Goal: Complete application form

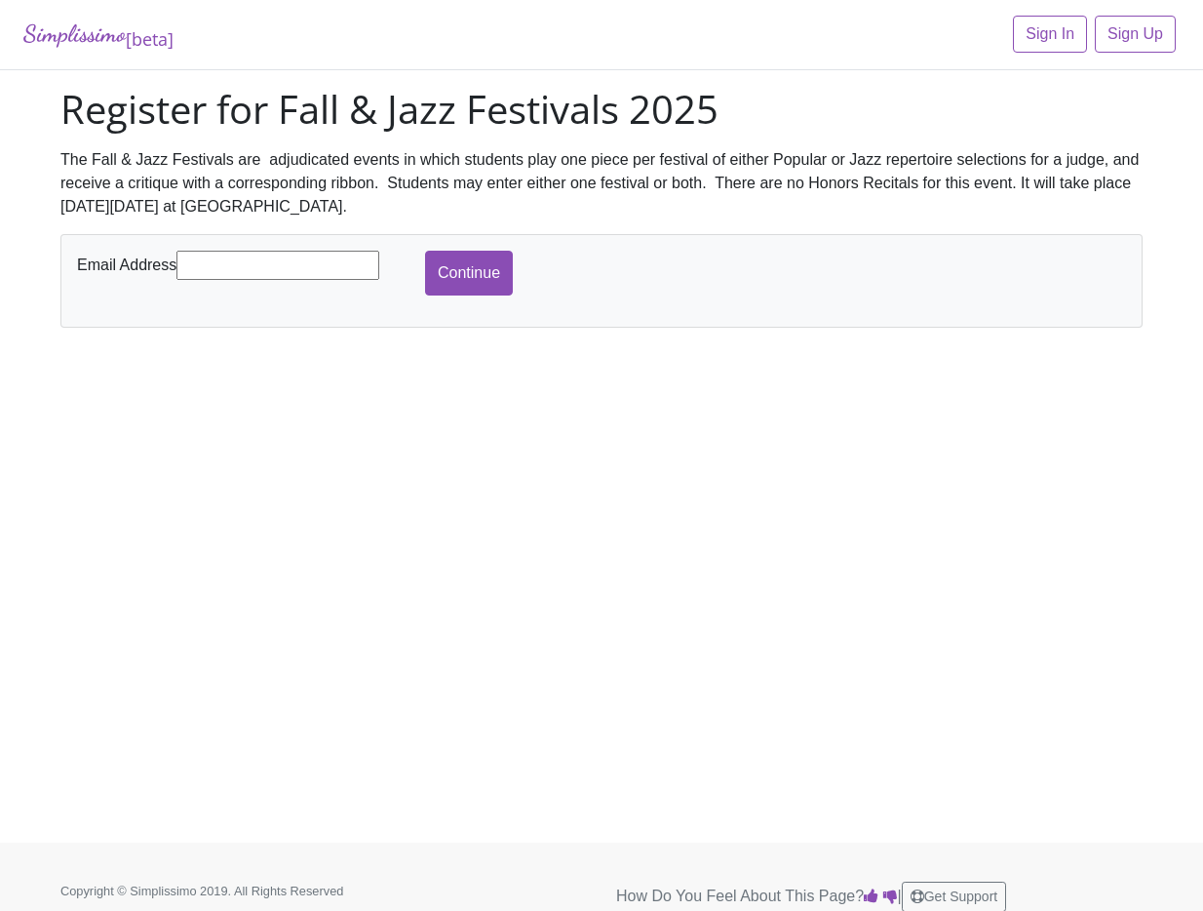
type input "[EMAIL_ADDRESS][DOMAIN_NAME]"
click at [479, 282] on input "Continue" at bounding box center [469, 273] width 88 height 45
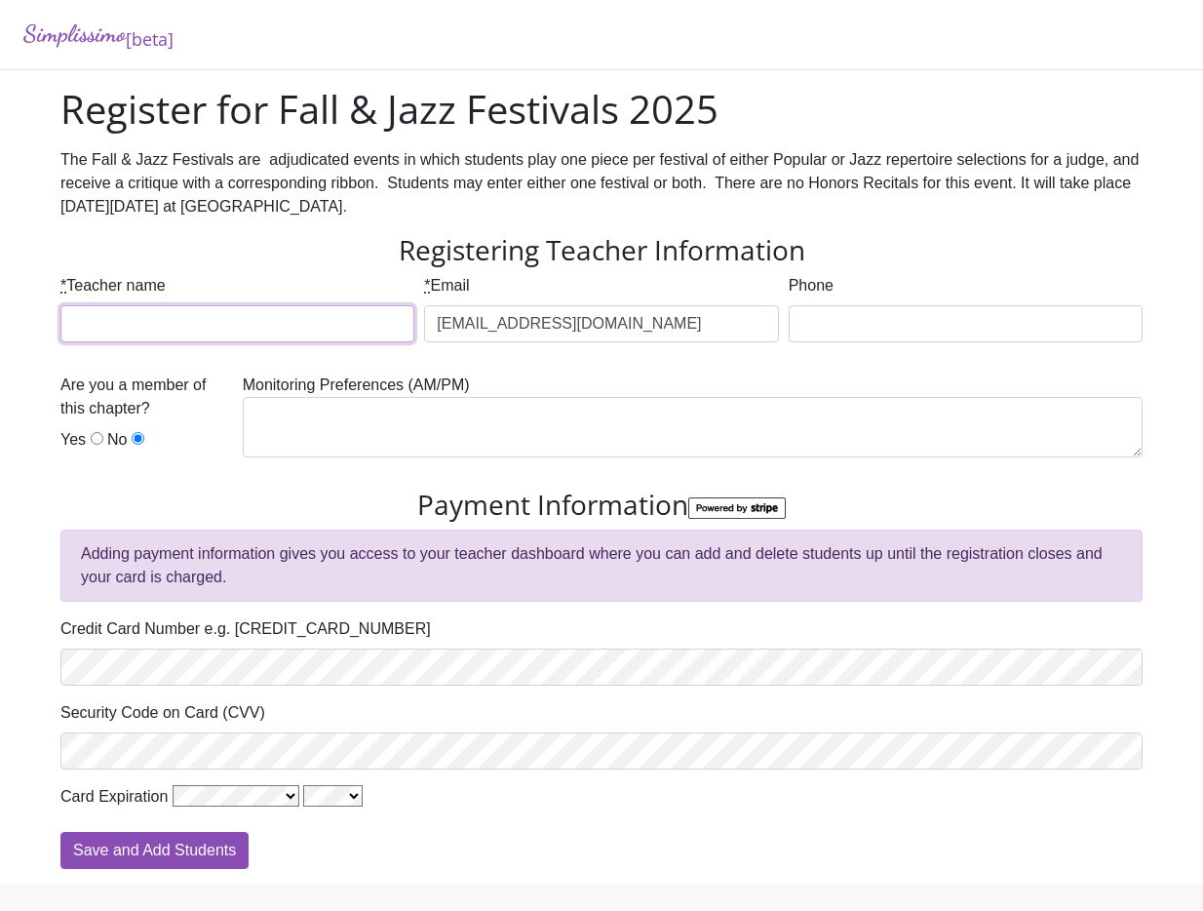
click at [322, 334] on input "* Teacher name" at bounding box center [237, 323] width 354 height 37
type input "Spring Seals"
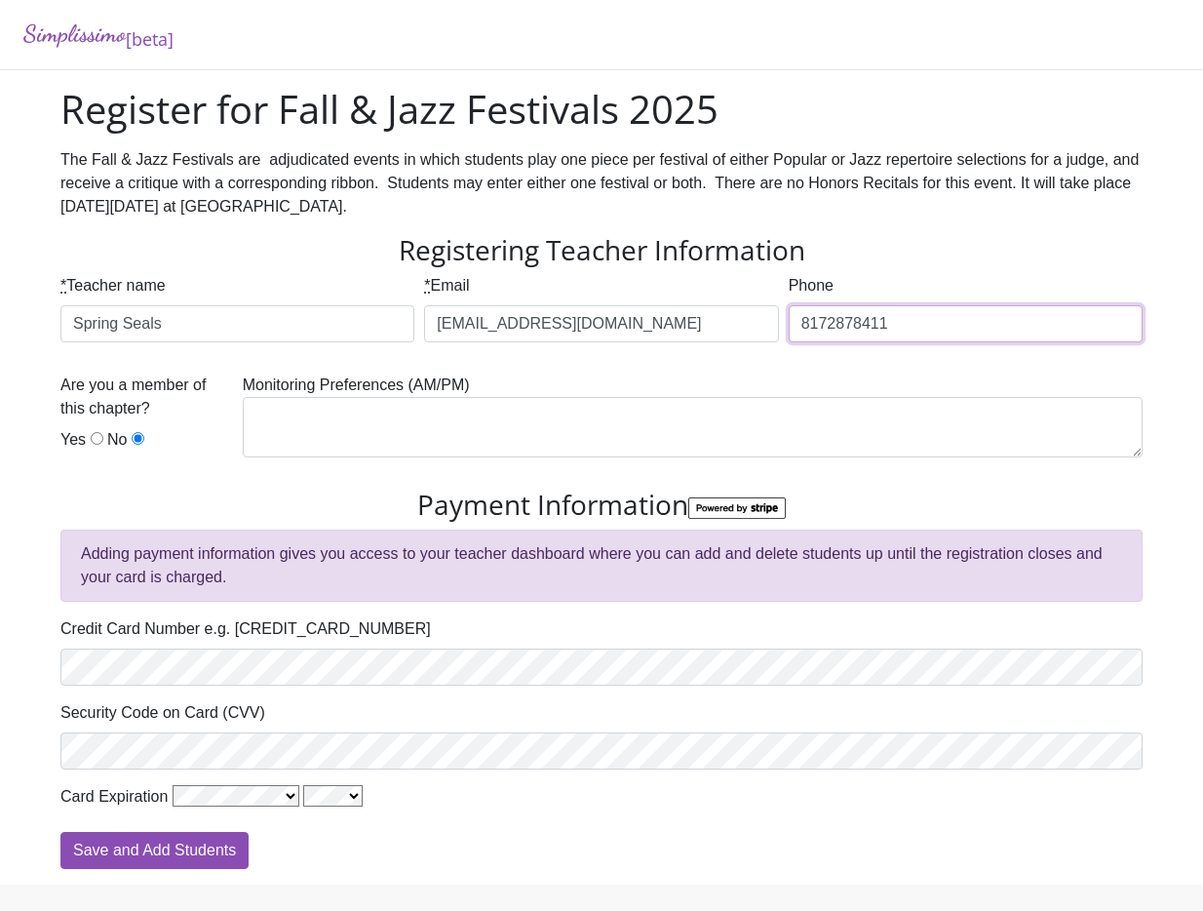
click at [968, 336] on input "8172878411" at bounding box center [966, 323] width 354 height 37
drag, startPoint x: 882, startPoint y: 319, endPoint x: 1216, endPoint y: 421, distance: 349.8
click at [748, 313] on div "* Teacher name Spring Seals * Email [EMAIL_ADDRESS][DOMAIN_NAME] Phone [PHONE_N…" at bounding box center [602, 323] width 1092 height 99
drag, startPoint x: 1017, startPoint y: 324, endPoint x: 763, endPoint y: 317, distance: 254.6
click at [763, 316] on div "* Teacher name Spring Seals * Email [EMAIL_ADDRESS][DOMAIN_NAME] Phone [PHONE_N…" at bounding box center [602, 323] width 1092 height 99
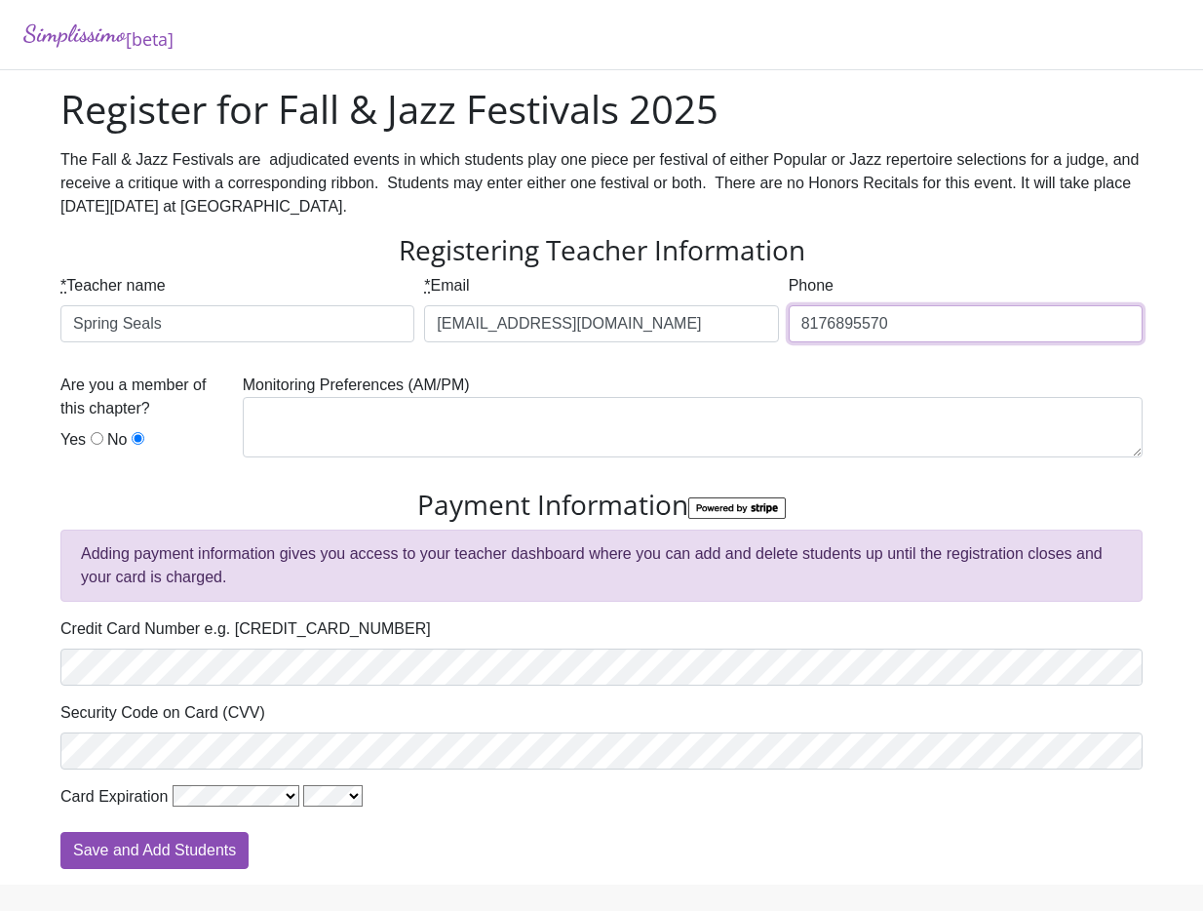
type input "8176895570"
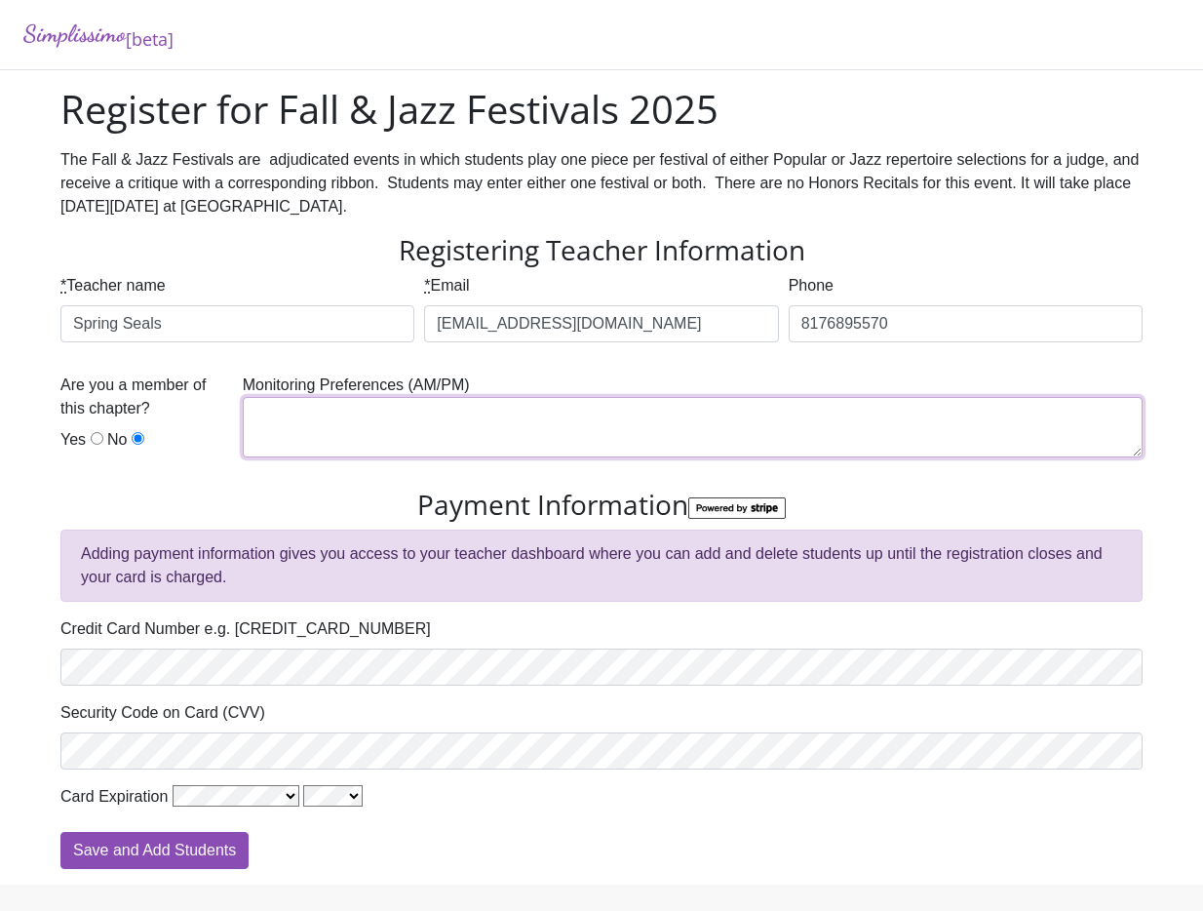
click at [399, 430] on textarea at bounding box center [693, 427] width 900 height 60
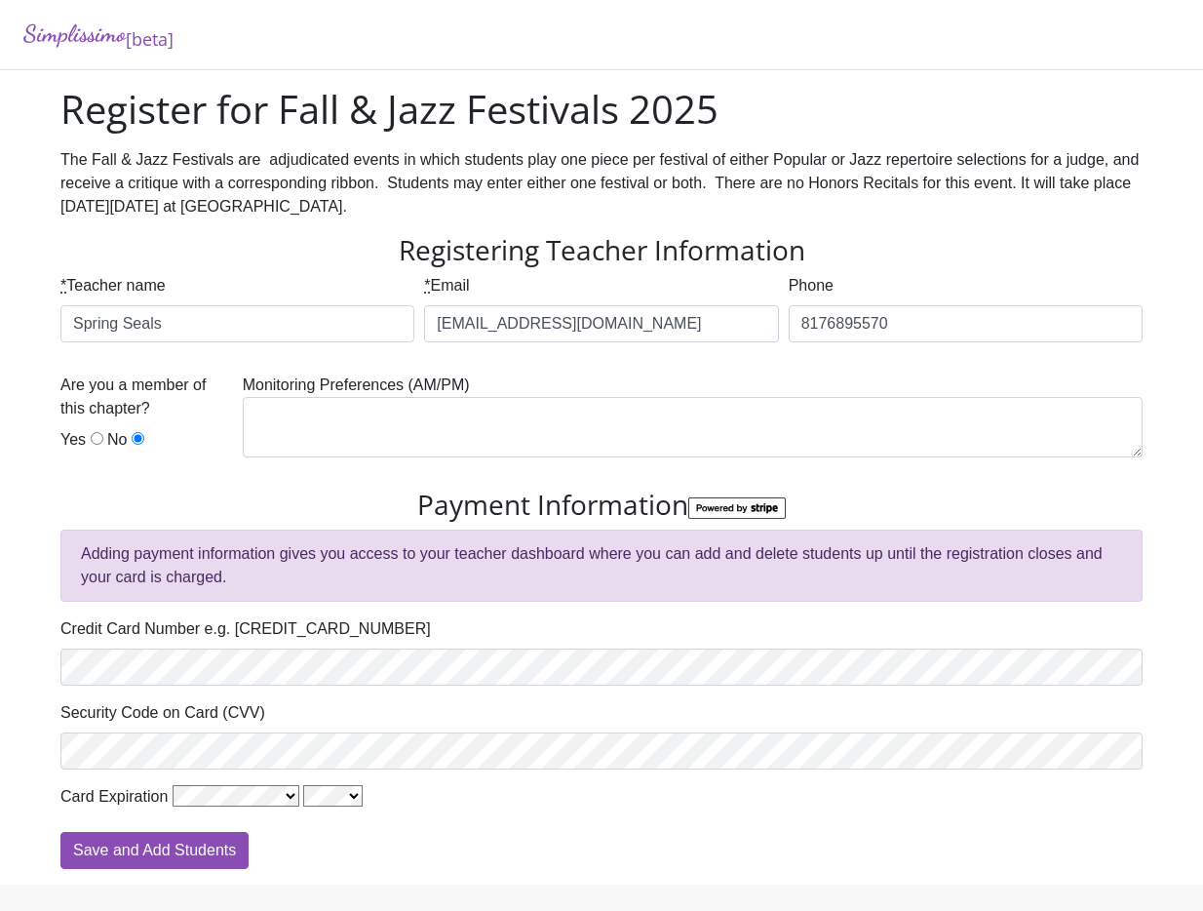
click at [92, 442] on input "Yes" at bounding box center [97, 438] width 13 height 13
radio input "true"
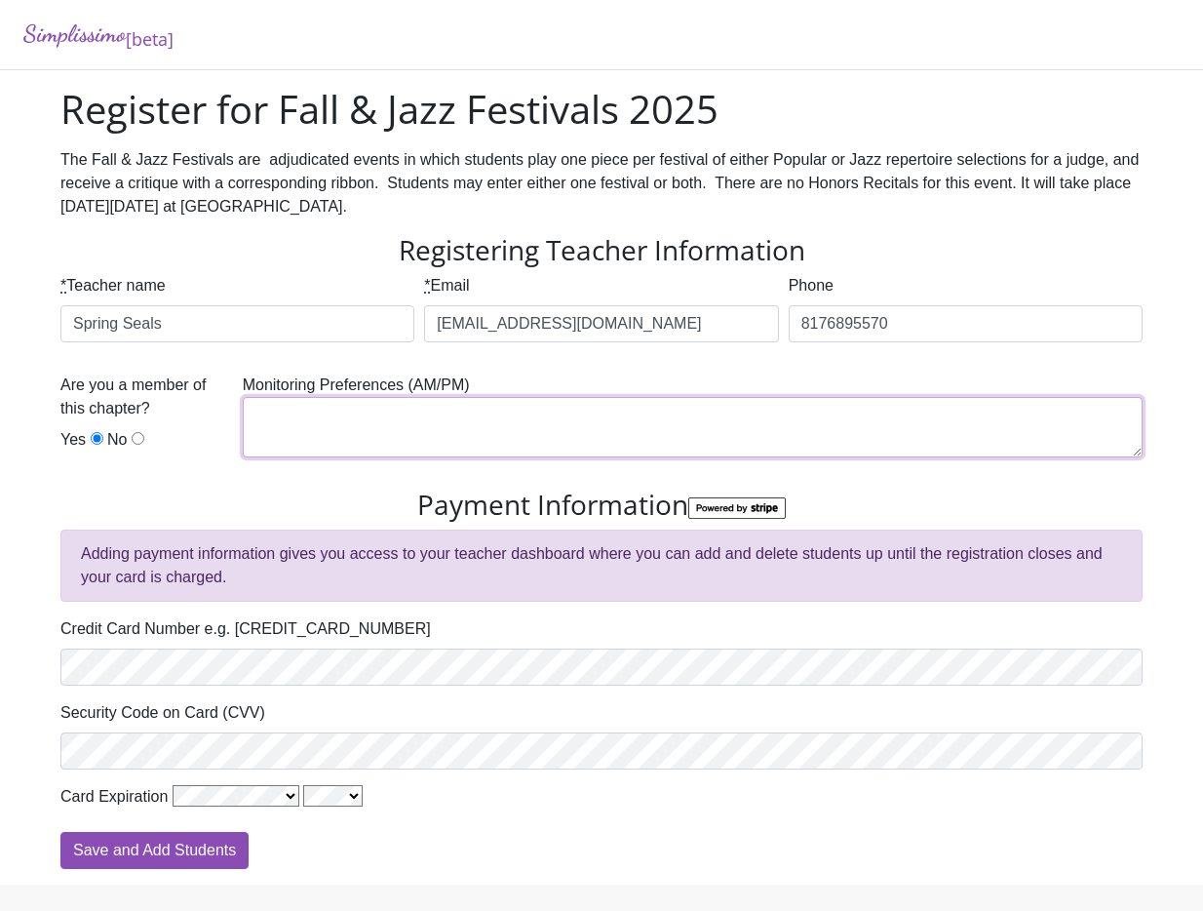
click at [384, 424] on textarea at bounding box center [693, 427] width 900 height 60
